Goal: Information Seeking & Learning: Learn about a topic

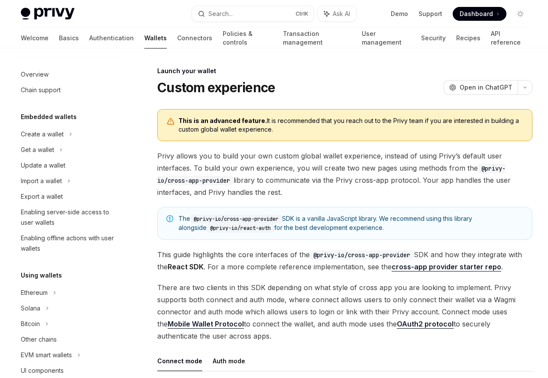
scroll to position [397, 0]
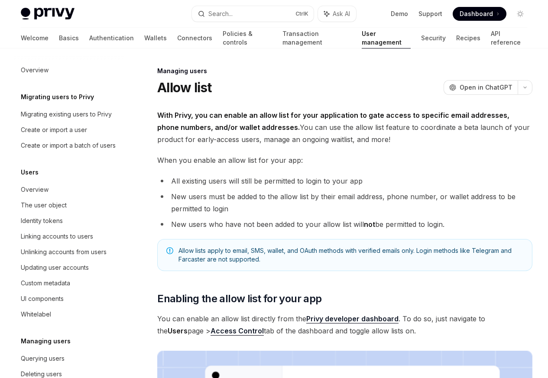
scroll to position [122, 0]
